Goal: Information Seeking & Learning: Learn about a topic

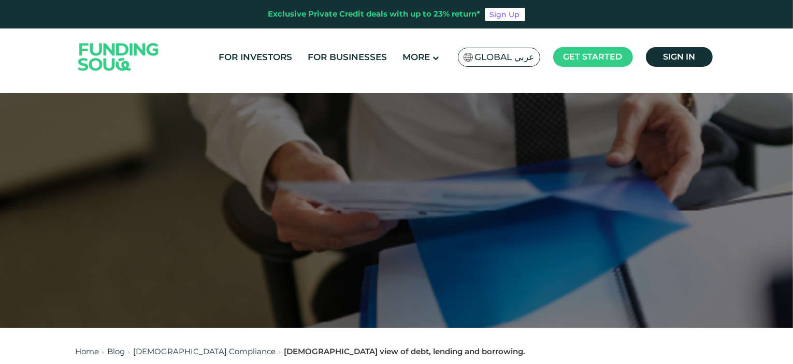
click at [514, 58] on span "Global عربي" at bounding box center [505, 57] width 60 height 12
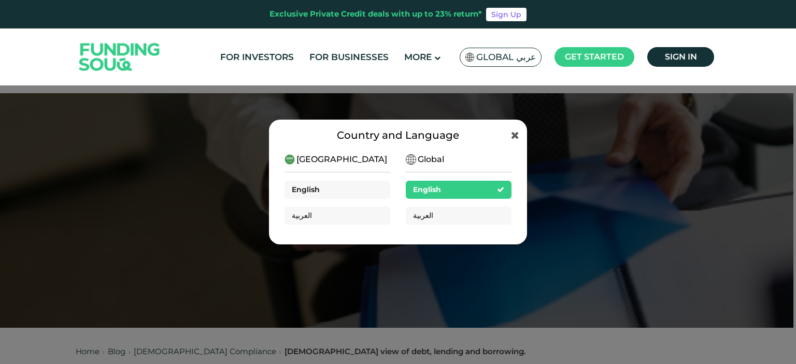
click at [306, 190] on span "English" at bounding box center [306, 189] width 28 height 9
